Goal: Task Accomplishment & Management: Use online tool/utility

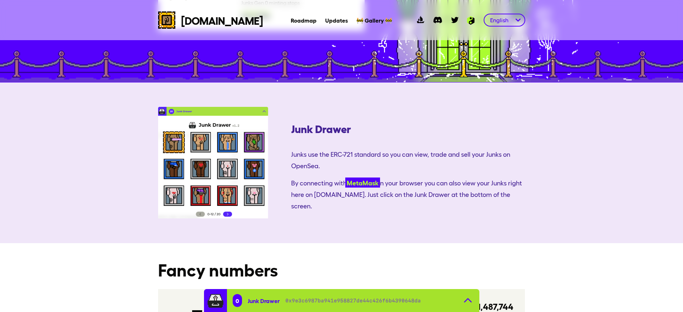
click at [345, 177] on link "MetaMask" at bounding box center [362, 182] width 35 height 10
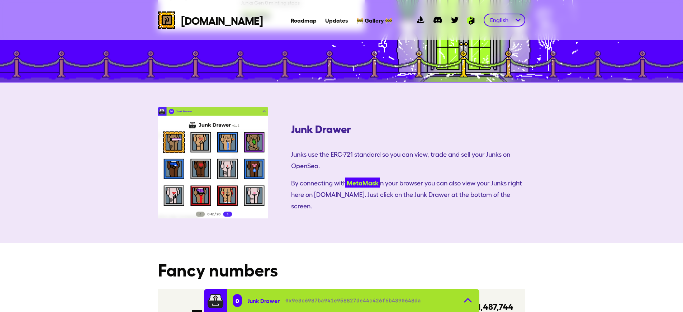
click at [345, 177] on link "MetaMask" at bounding box center [362, 182] width 35 height 10
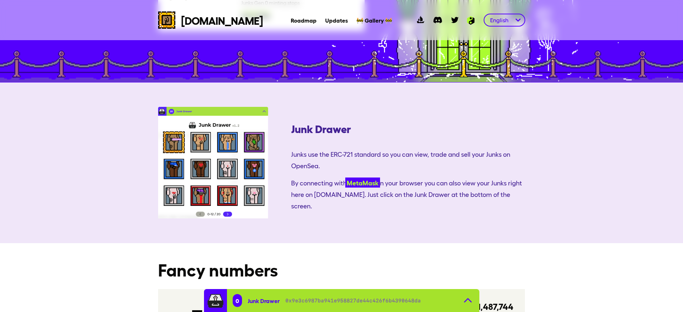
click at [345, 177] on link "MetaMask" at bounding box center [362, 182] width 35 height 10
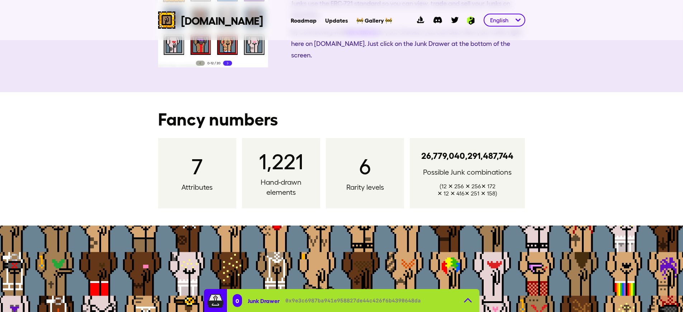
scroll to position [946, 0]
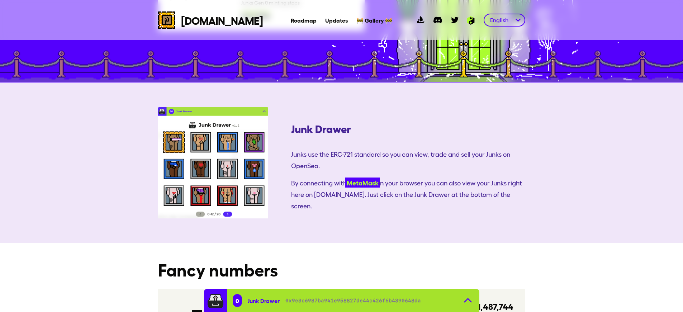
click at [345, 177] on link "MetaMask" at bounding box center [362, 182] width 35 height 10
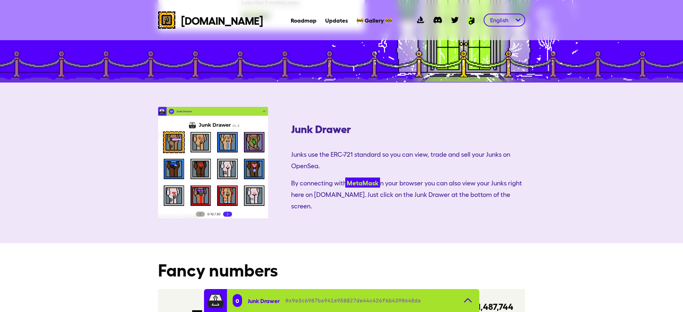
click at [345, 177] on link "MetaMask" at bounding box center [362, 182] width 35 height 10
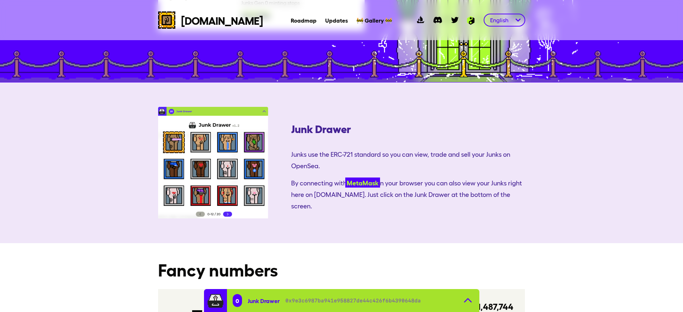
scroll to position [1097, 0]
click at [345, 177] on link "MetaMask" at bounding box center [362, 182] width 35 height 10
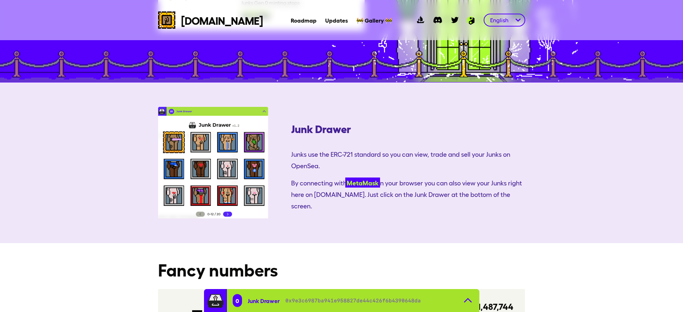
click at [345, 177] on link "MetaMask" at bounding box center [362, 182] width 35 height 10
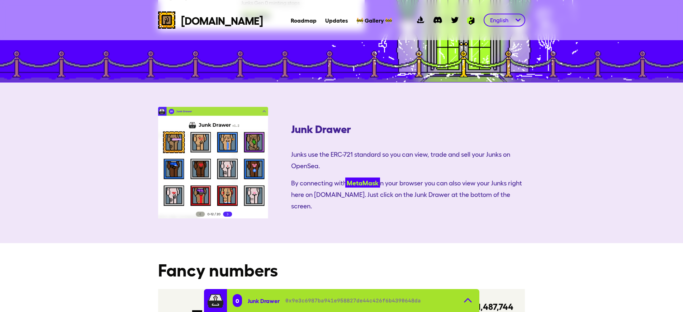
click at [345, 177] on link "MetaMask" at bounding box center [362, 182] width 35 height 10
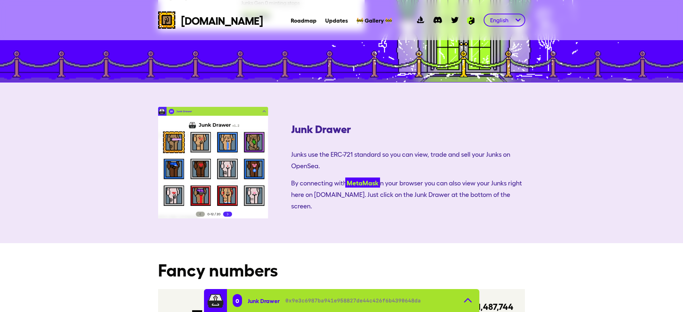
click at [345, 177] on link "MetaMask" at bounding box center [362, 182] width 35 height 10
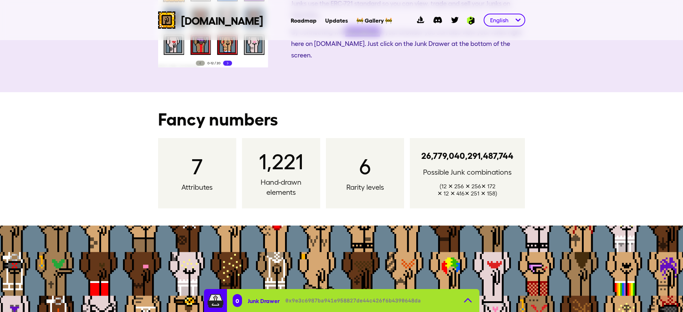
scroll to position [946, 0]
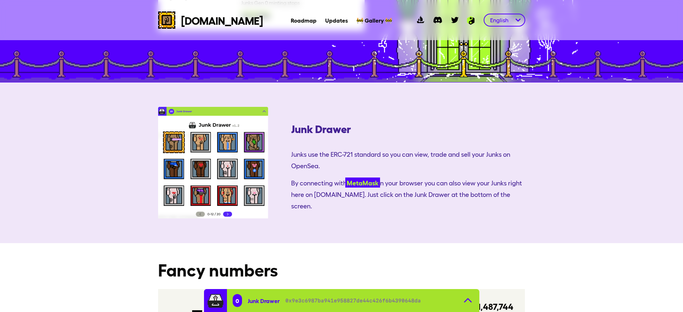
scroll to position [1248, 0]
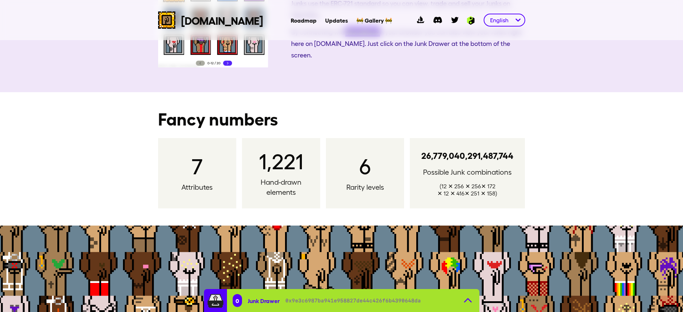
click at [345, 37] on link "MetaMask" at bounding box center [362, 32] width 35 height 10
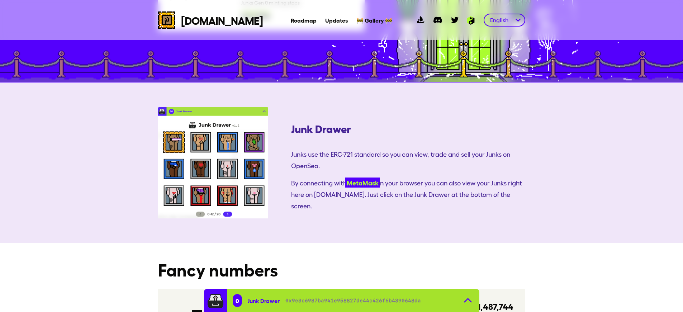
click at [345, 177] on link "MetaMask" at bounding box center [362, 182] width 35 height 10
